Goal: Find specific page/section: Find specific page/section

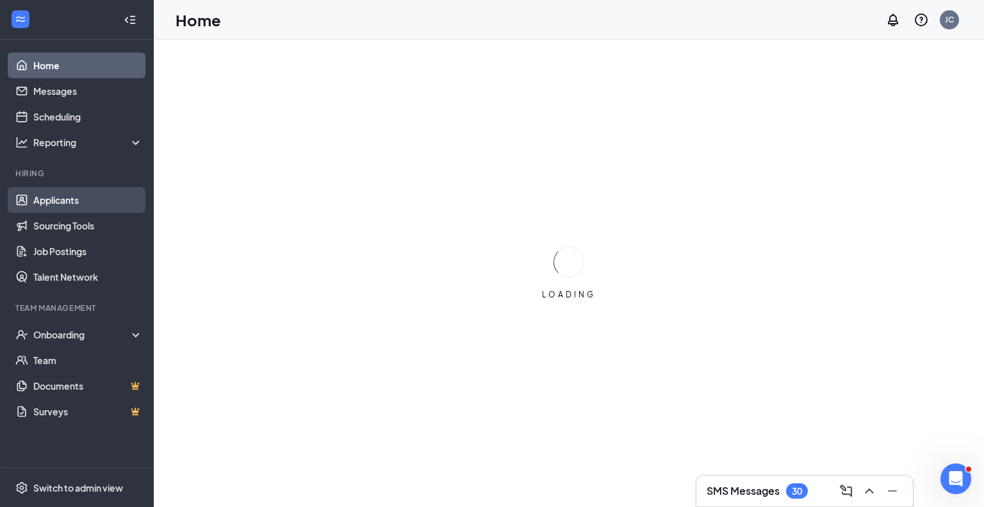
click at [65, 204] on link "Applicants" at bounding box center [88, 200] width 110 height 26
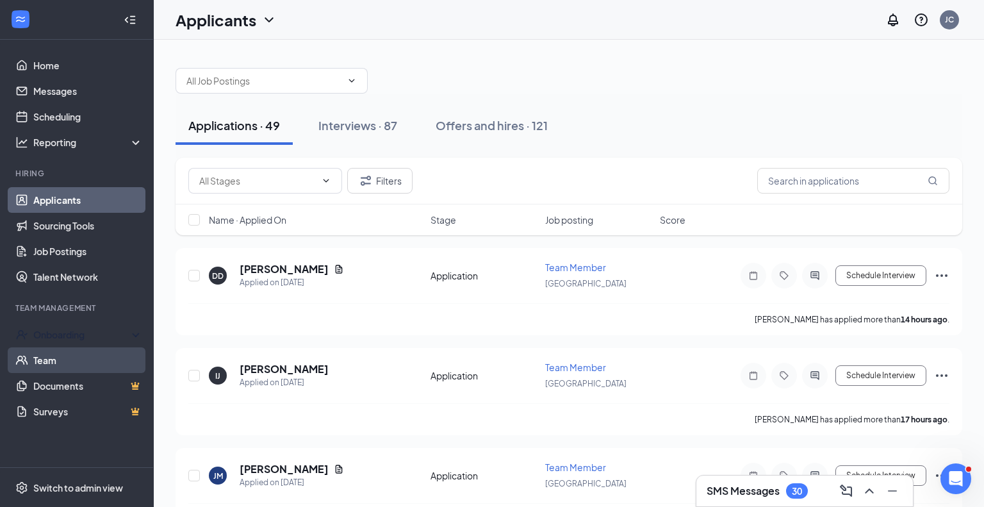
click at [87, 356] on link "Team" at bounding box center [88, 360] width 110 height 26
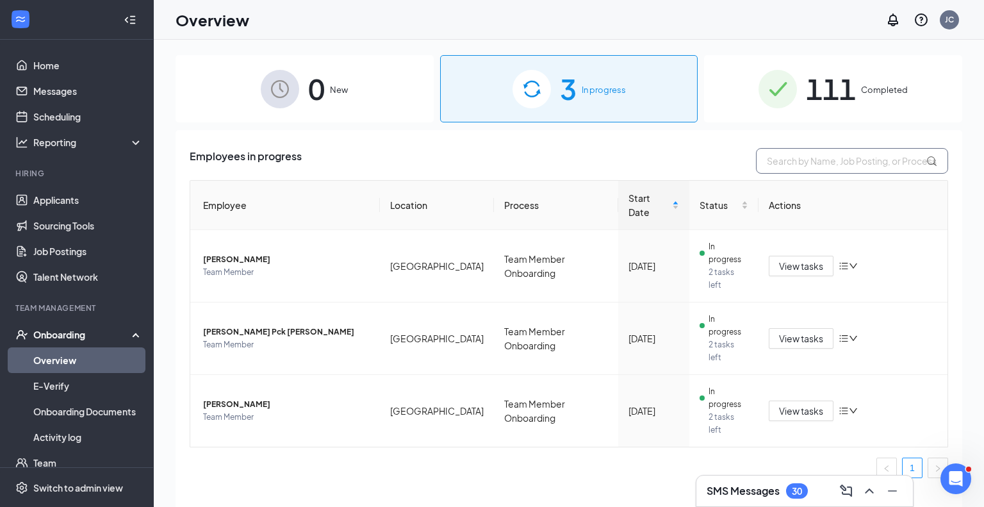
click at [813, 160] on input "text" at bounding box center [852, 161] width 192 height 26
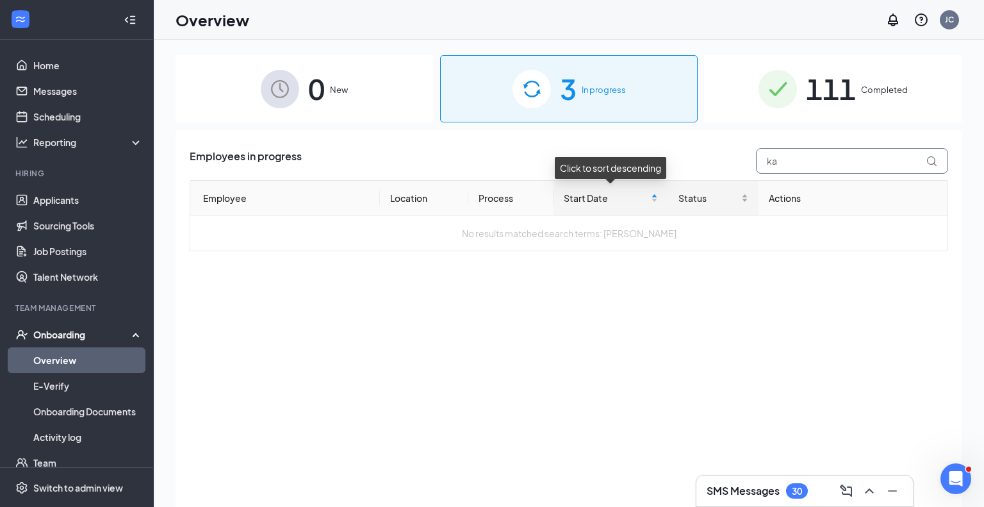
type input "k"
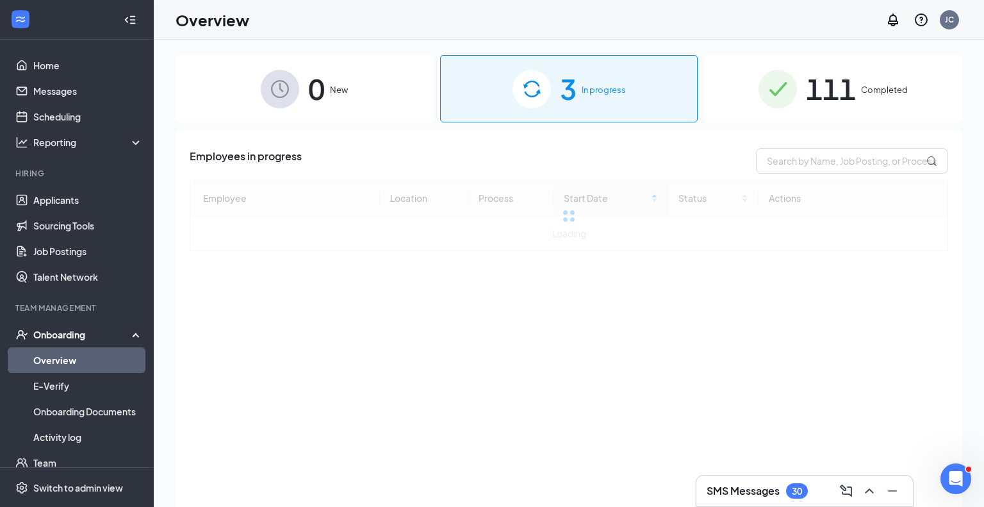
click at [636, 157] on div "Employees in progress" at bounding box center [569, 161] width 759 height 26
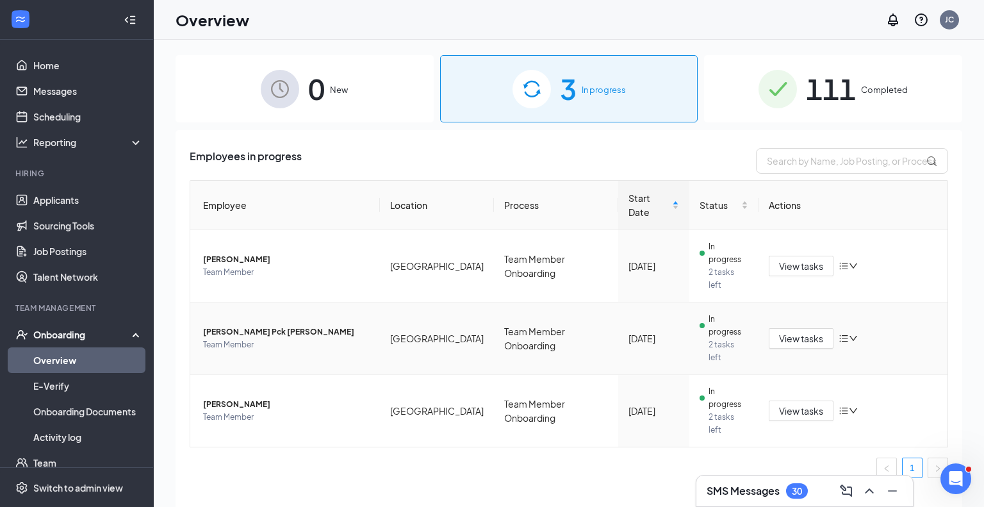
click at [252, 326] on span "[PERSON_NAME] Pck [PERSON_NAME]" at bounding box center [286, 332] width 167 height 13
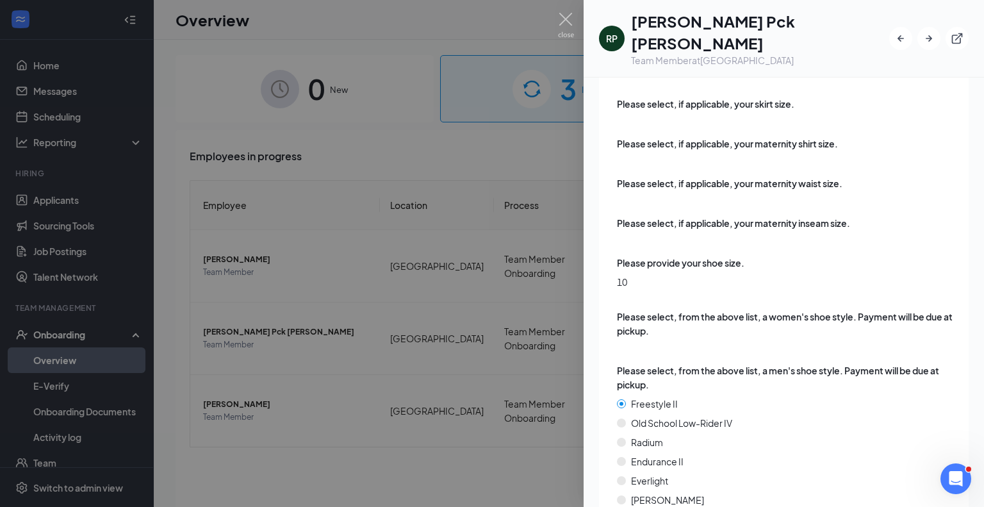
scroll to position [3193, 0]
click at [418, 440] on div at bounding box center [492, 253] width 984 height 507
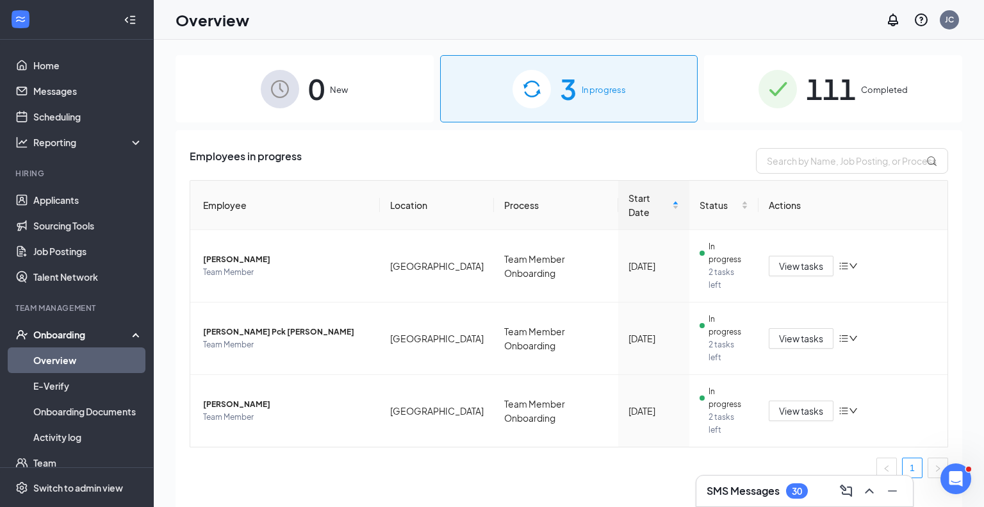
click at [888, 67] on div "111 Completed" at bounding box center [833, 88] width 258 height 67
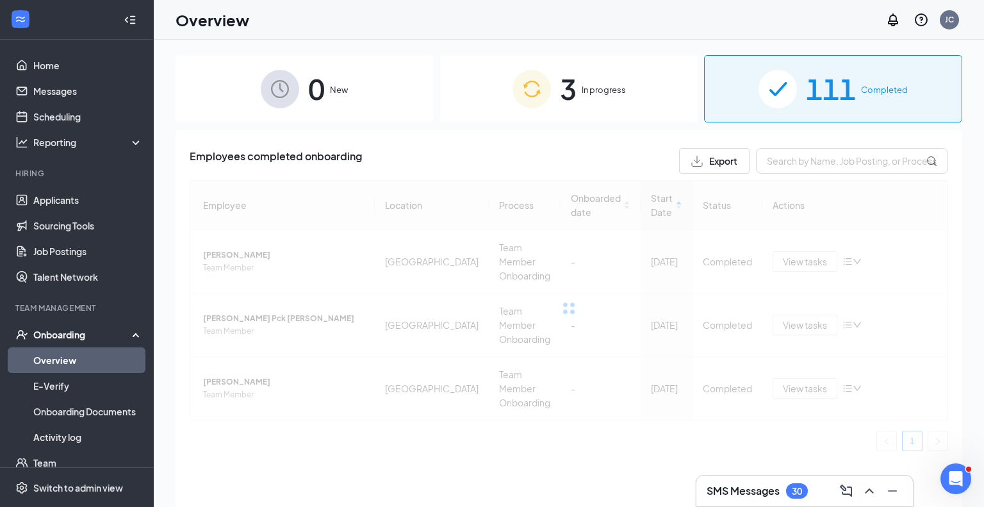
click at [828, 175] on div "Employees completed onboarding Export Employee Location Process Onboarded date …" at bounding box center [569, 304] width 759 height 313
click at [825, 152] on input "text" at bounding box center [852, 161] width 192 height 26
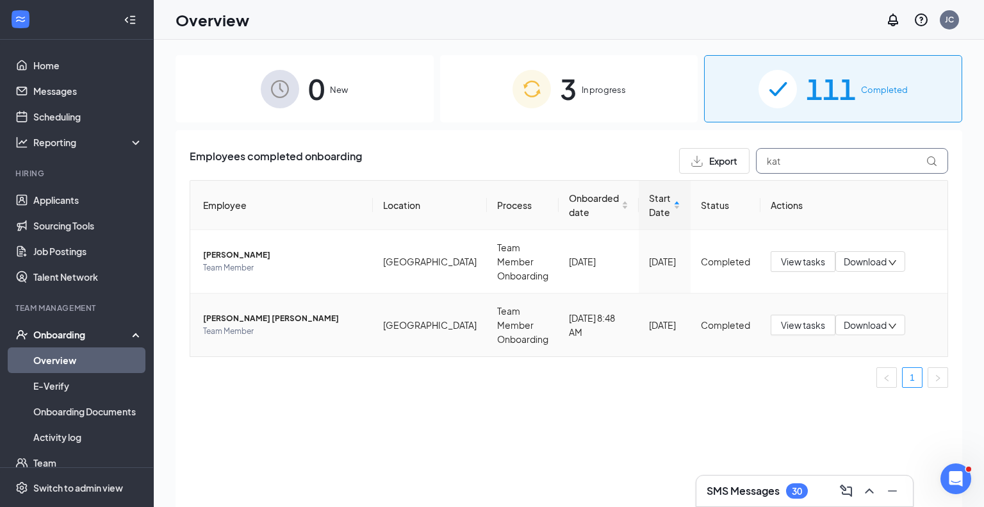
type input "kat"
click at [245, 312] on span "[PERSON_NAME] [PERSON_NAME]" at bounding box center [283, 318] width 160 height 13
click at [226, 312] on span "[PERSON_NAME] [PERSON_NAME]" at bounding box center [283, 318] width 160 height 13
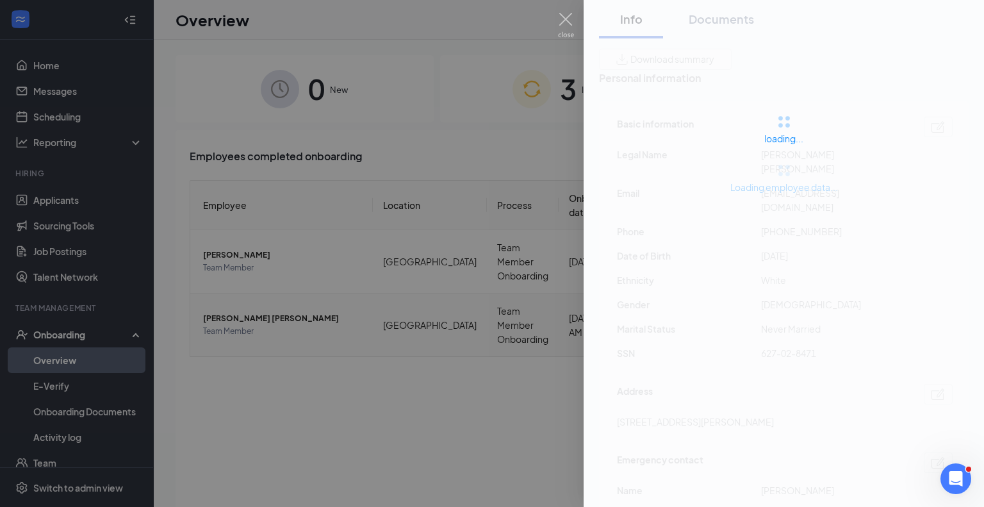
click at [226, 301] on div at bounding box center [492, 253] width 984 height 507
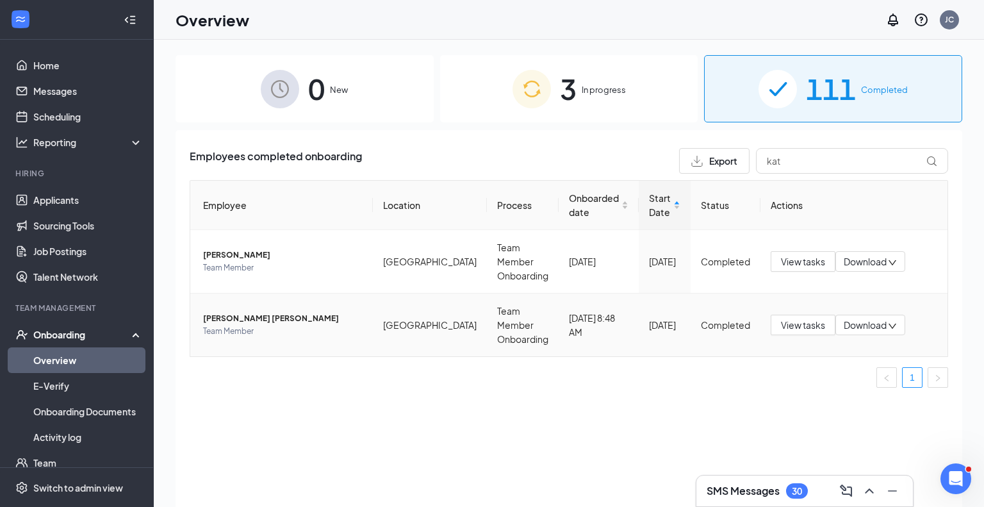
click at [225, 312] on span "[PERSON_NAME] [PERSON_NAME]" at bounding box center [283, 318] width 160 height 13
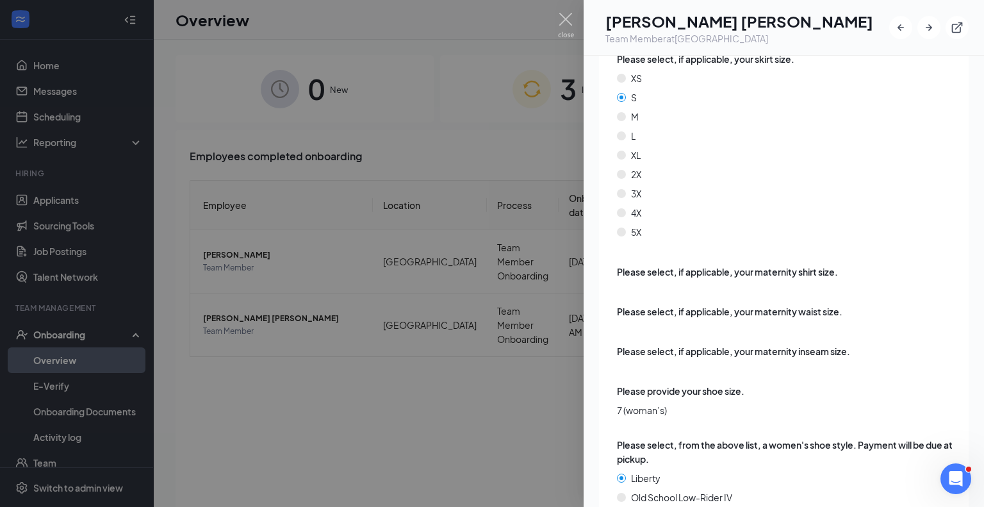
scroll to position [3589, 0]
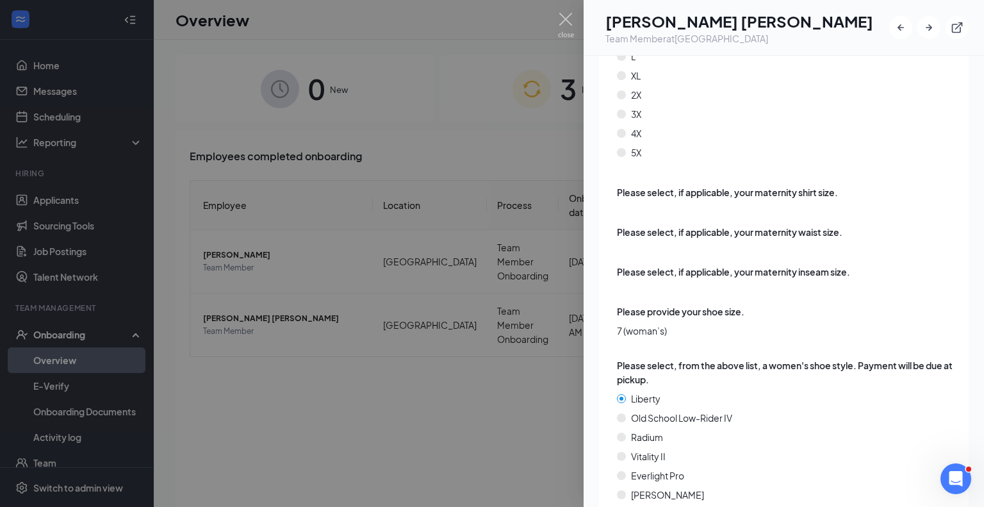
click at [542, 417] on div at bounding box center [492, 253] width 984 height 507
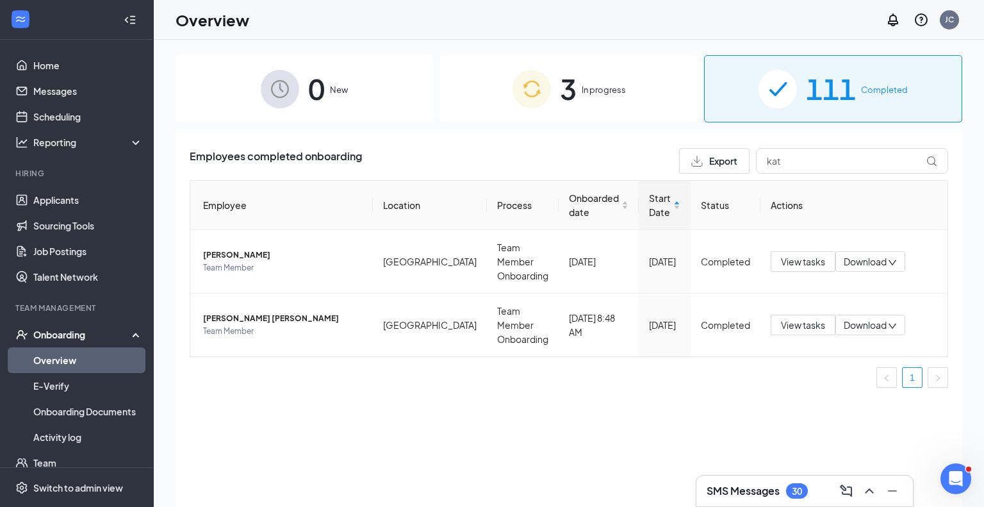
click at [541, 54] on div "0 New 3 In progress 111 Completed Employees completed onboarding Export kat Emp…" at bounding box center [569, 302] width 830 height 525
click at [545, 94] on img at bounding box center [532, 89] width 38 height 38
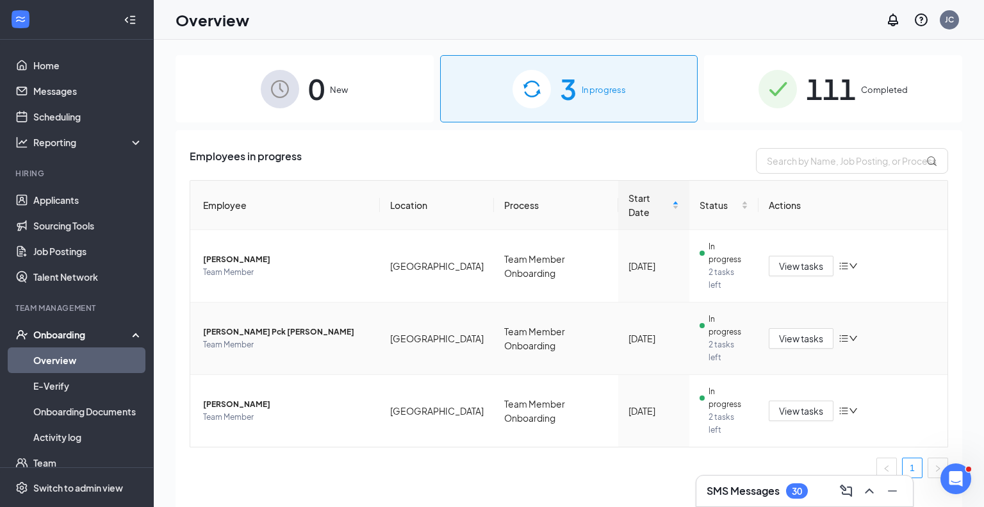
click at [261, 326] on span "[PERSON_NAME] Pck [PERSON_NAME]" at bounding box center [286, 332] width 167 height 13
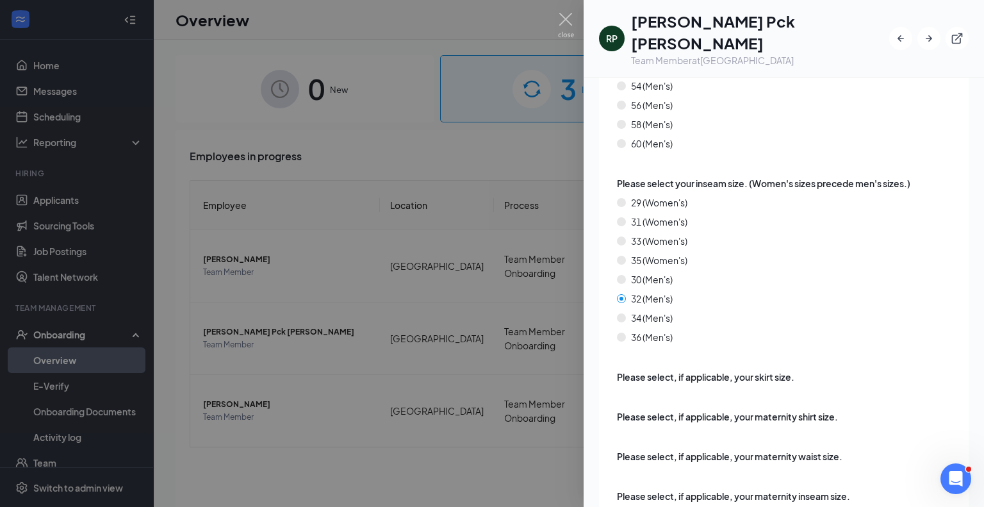
scroll to position [3193, 0]
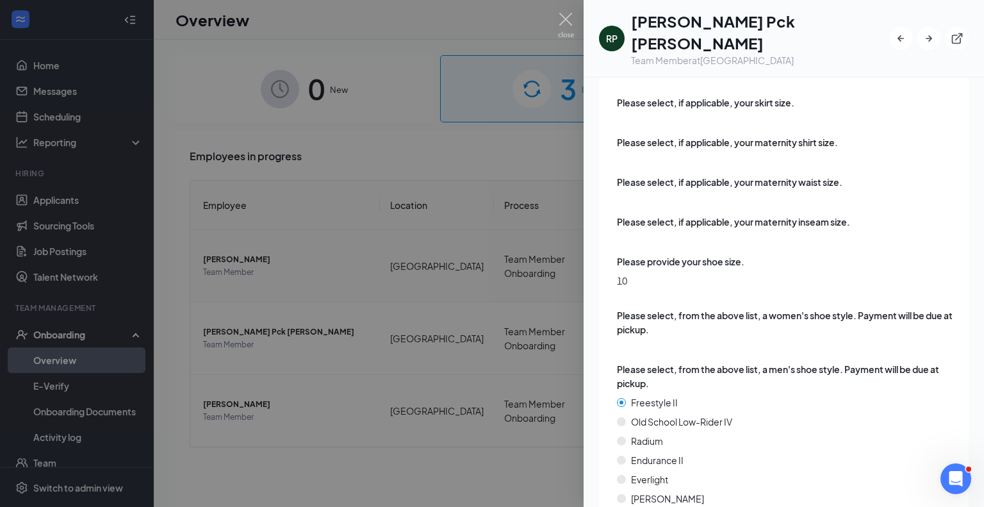
drag, startPoint x: 477, startPoint y: 402, endPoint x: 700, endPoint y: 222, distance: 286.2
click at [477, 402] on div at bounding box center [492, 253] width 984 height 507
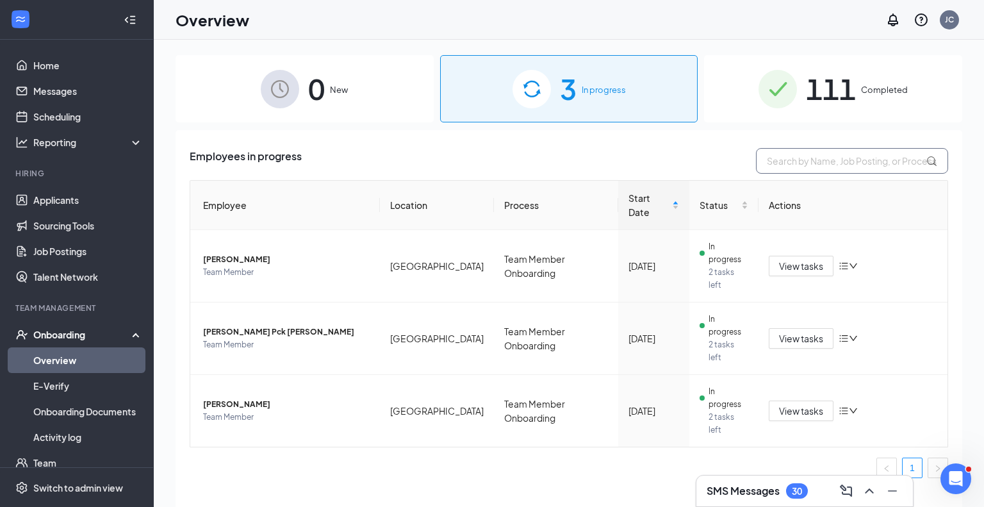
click at [839, 169] on input "text" at bounding box center [852, 161] width 192 height 26
click at [855, 92] on span "111" at bounding box center [831, 89] width 50 height 44
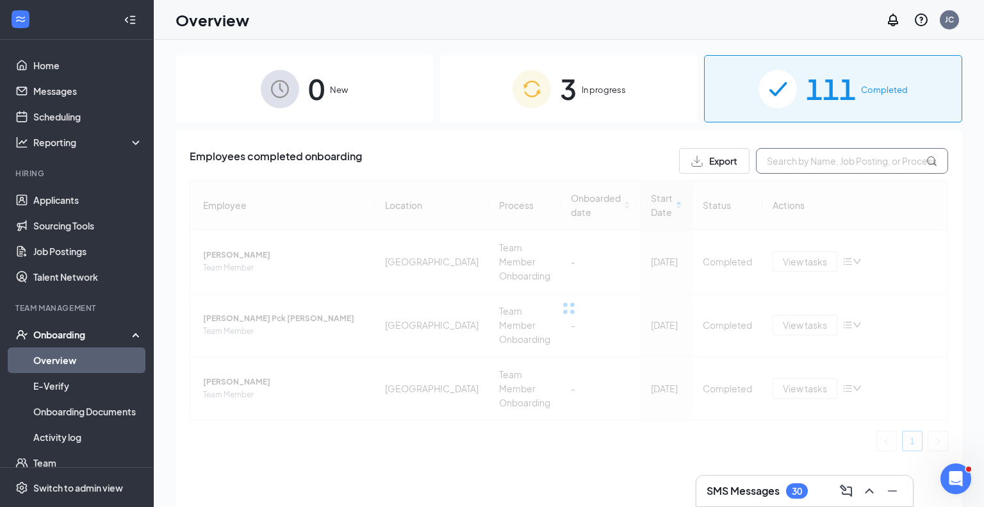
click at [836, 158] on input "text" at bounding box center [852, 161] width 192 height 26
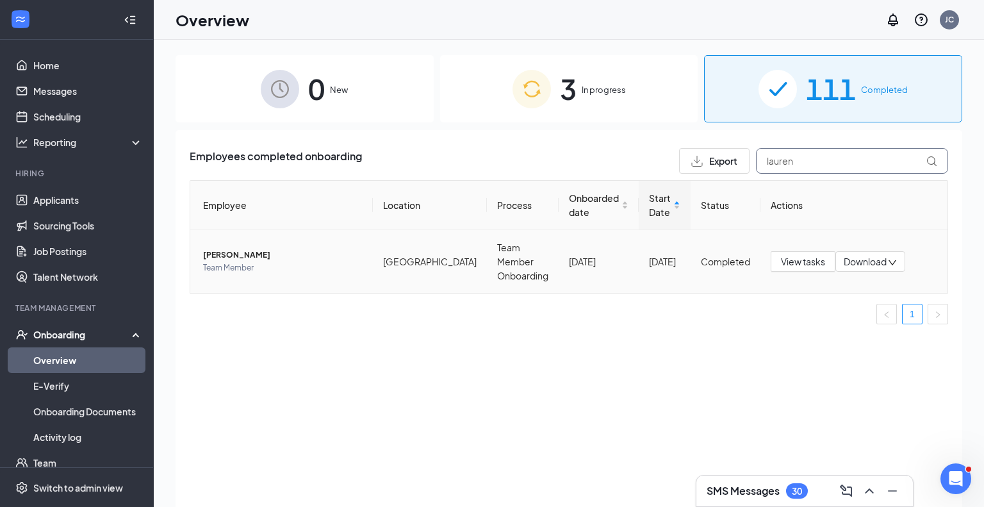
type input "lauren"
click at [252, 249] on span "[PERSON_NAME]" at bounding box center [283, 255] width 160 height 13
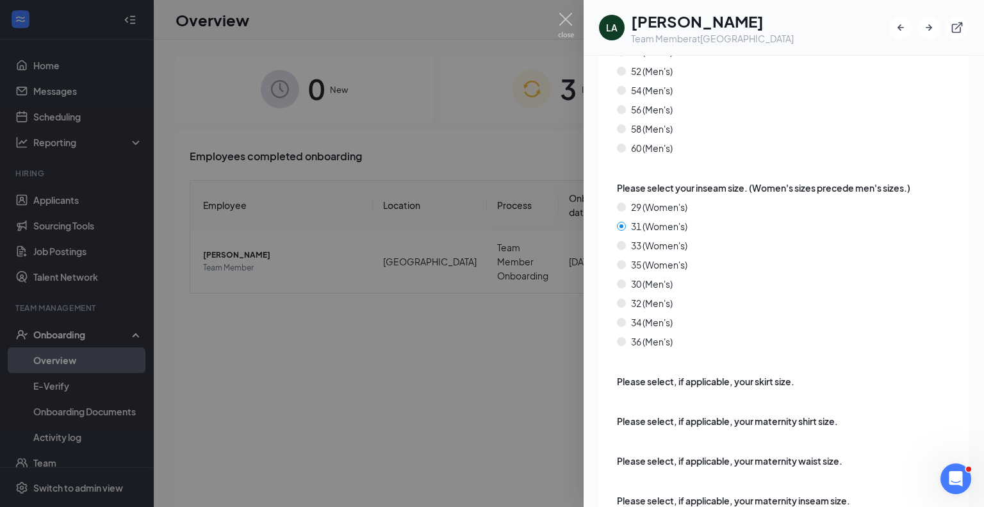
scroll to position [3458, 0]
